Goal: Task Accomplishment & Management: Complete application form

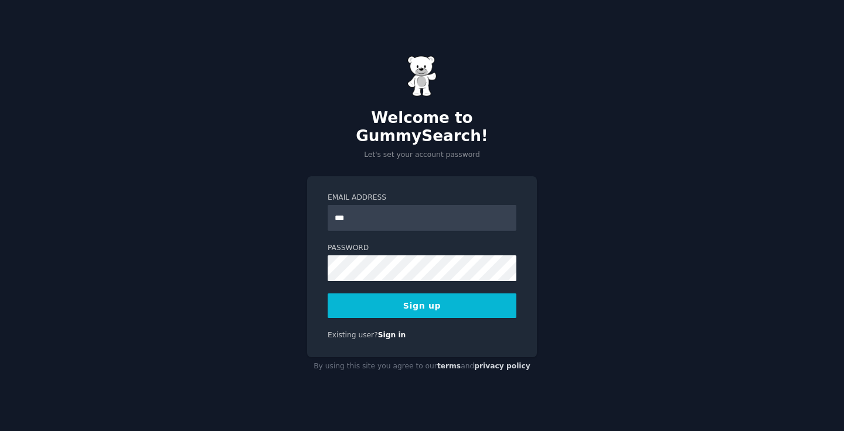
type input "**********"
click at [457, 298] on button "Sign up" at bounding box center [421, 306] width 189 height 25
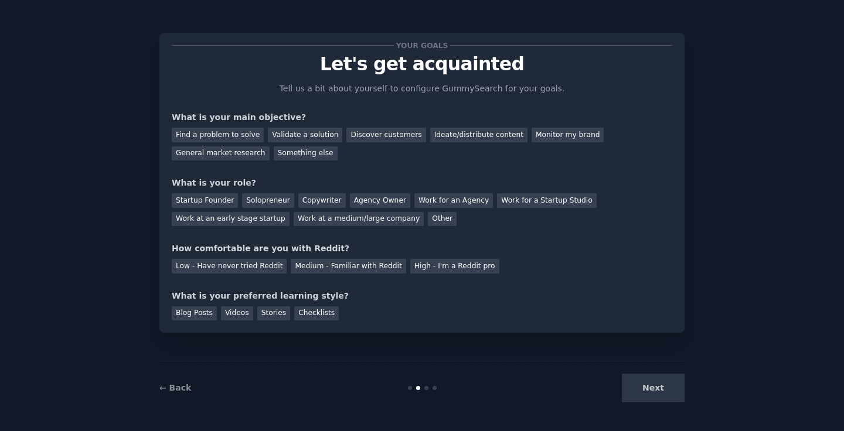
click at [648, 393] on div "Next" at bounding box center [596, 388] width 175 height 29
click at [616, 278] on div "Your goals Let's get acquainted Tell us a bit about yourself to configure Gummy…" at bounding box center [422, 182] width 500 height 275
click at [649, 388] on div "Next" at bounding box center [596, 388] width 175 height 29
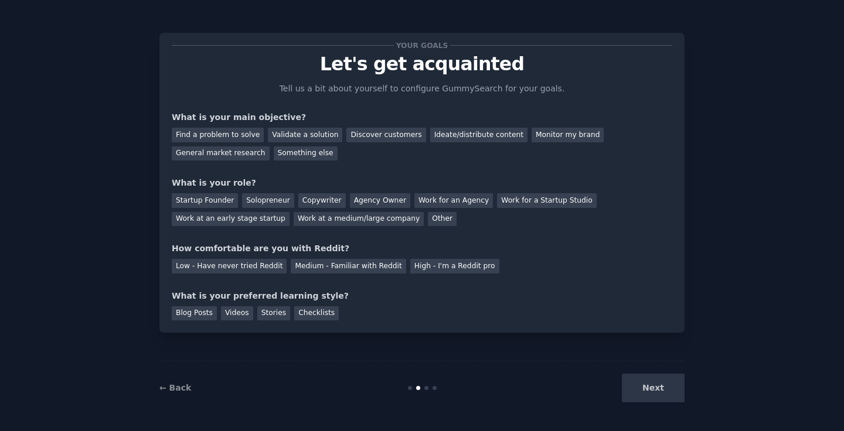
click at [649, 388] on div "Next" at bounding box center [596, 388] width 175 height 29
click at [241, 133] on div "Find a problem to solve" at bounding box center [218, 135] width 92 height 15
click at [470, 136] on div "Ideate/distribute content" at bounding box center [478, 135] width 97 height 15
click at [235, 137] on div "Find a problem to solve" at bounding box center [218, 135] width 92 height 15
click at [202, 217] on div "Work at an early stage startup" at bounding box center [231, 219] width 118 height 15
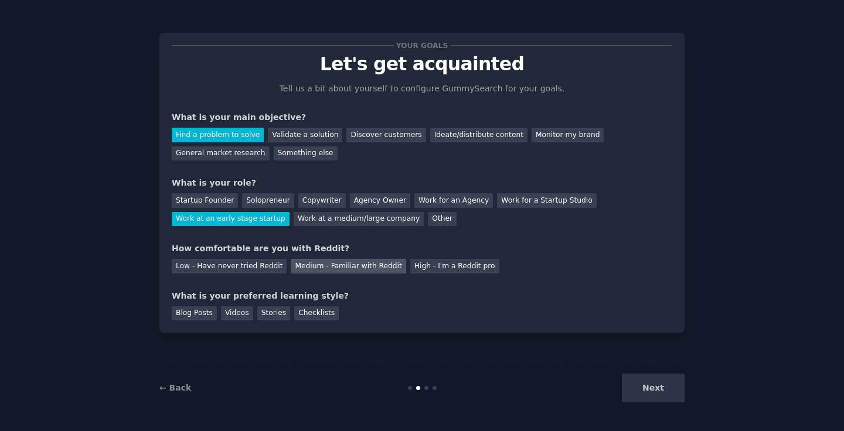
click at [292, 267] on div "Medium - Familiar with Reddit" at bounding box center [348, 266] width 115 height 15
click at [200, 313] on div "Blog Posts" at bounding box center [194, 313] width 45 height 15
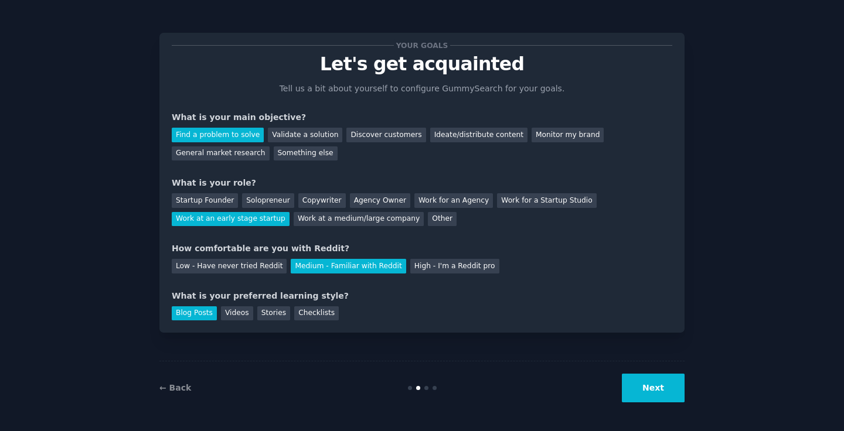
click at [654, 386] on button "Next" at bounding box center [653, 388] width 63 height 29
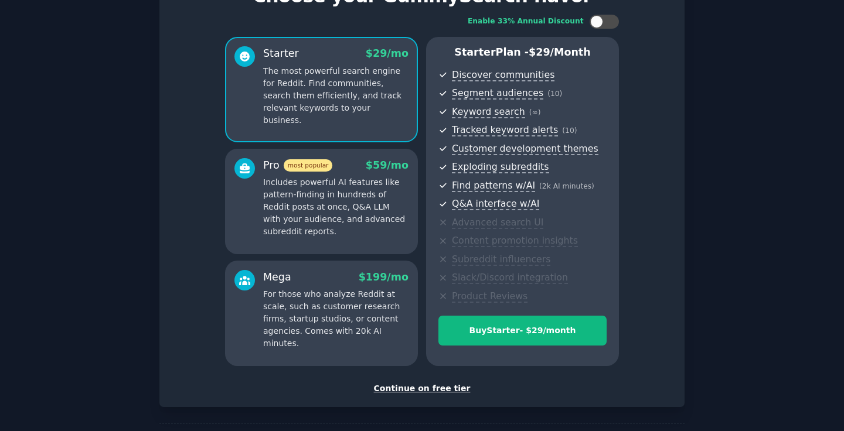
scroll to position [114, 0]
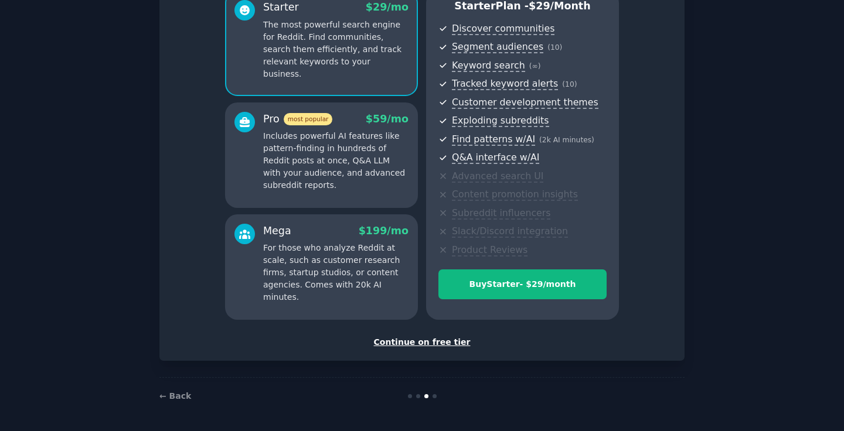
click at [441, 343] on div "Continue on free tier" at bounding box center [422, 342] width 500 height 12
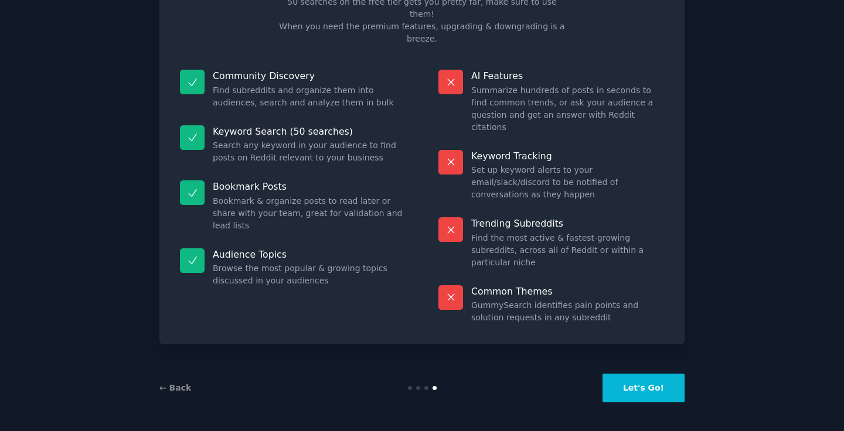
scroll to position [25, 0]
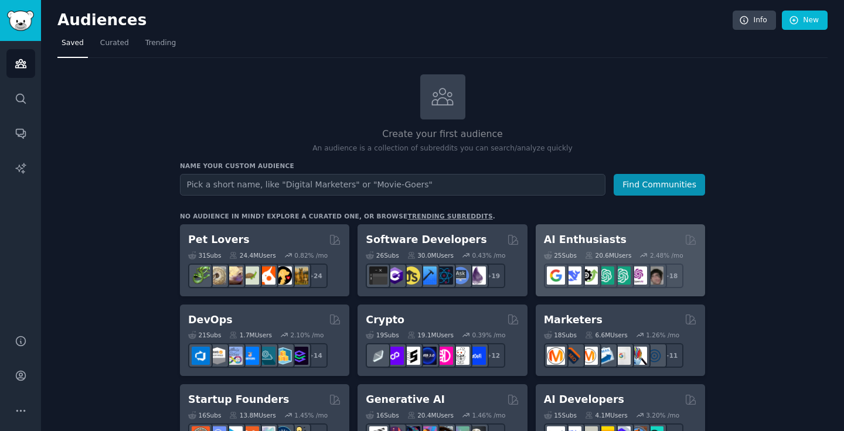
click at [588, 240] on h2 "AI Enthusiasts" at bounding box center [585, 240] width 83 height 15
